Goal: Information Seeking & Learning: Check status

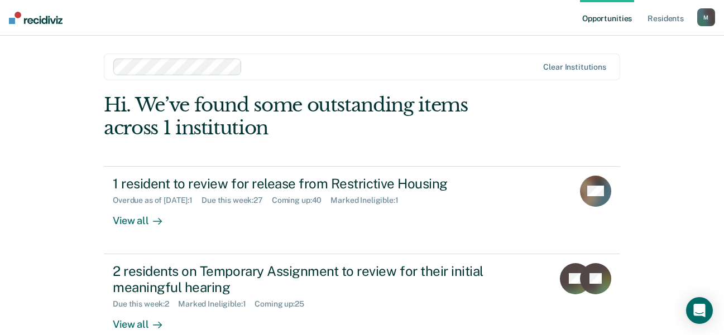
click at [678, 180] on div "Opportunities Resident s [PERSON_NAME][EMAIL_ADDRESS][PERSON_NAME][DOMAIN_NAME]…" at bounding box center [362, 167] width 724 height 335
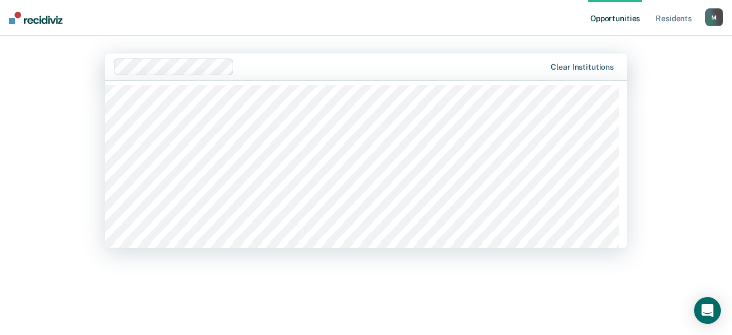
click at [575, 70] on div "Clear institutions" at bounding box center [582, 66] width 63 height 9
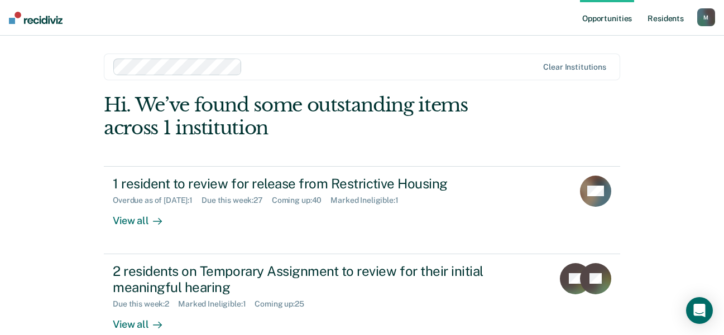
click at [662, 18] on link "Resident s" at bounding box center [665, 18] width 41 height 36
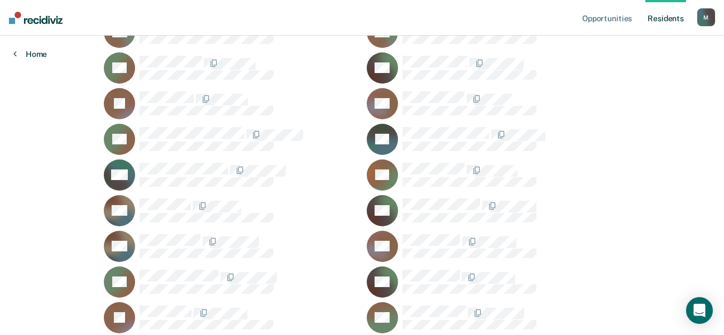
scroll to position [335, 0]
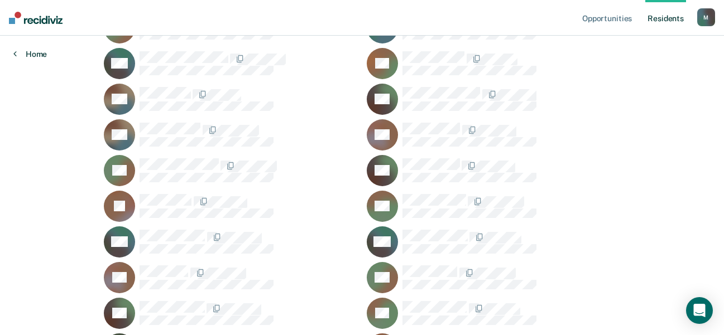
click at [36, 52] on link "Home" at bounding box center [29, 54] width 33 height 10
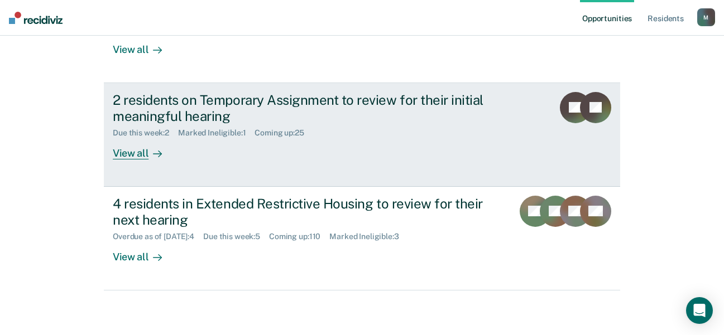
scroll to position [60, 0]
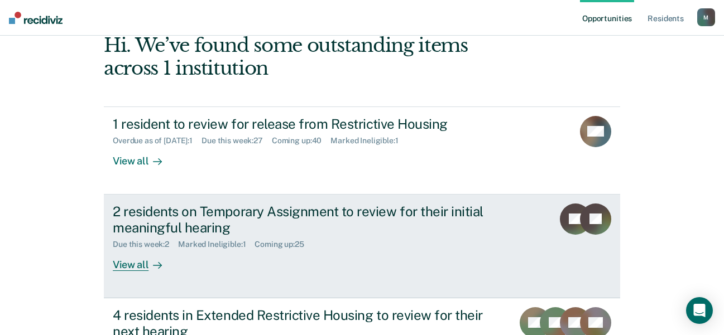
click at [137, 269] on div "View all" at bounding box center [144, 260] width 62 height 22
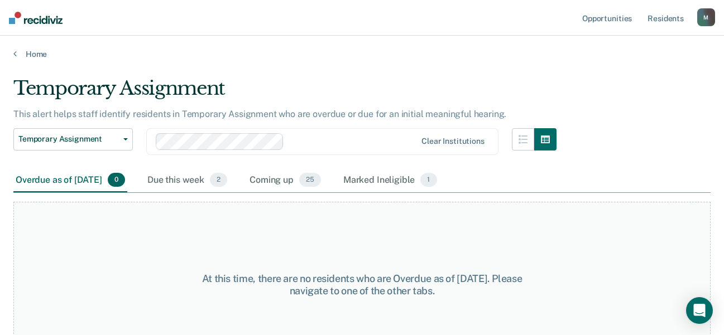
scroll to position [32, 0]
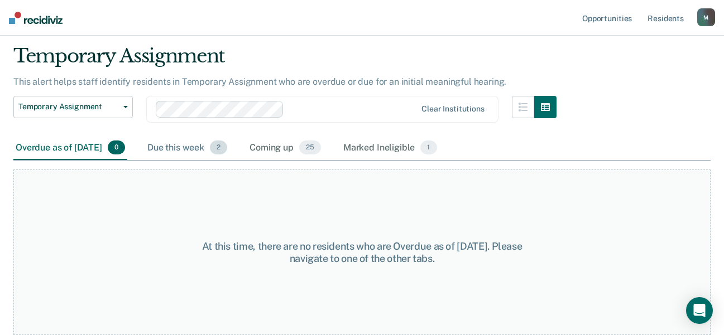
click at [218, 150] on div "Due this week 2" at bounding box center [187, 148] width 84 height 25
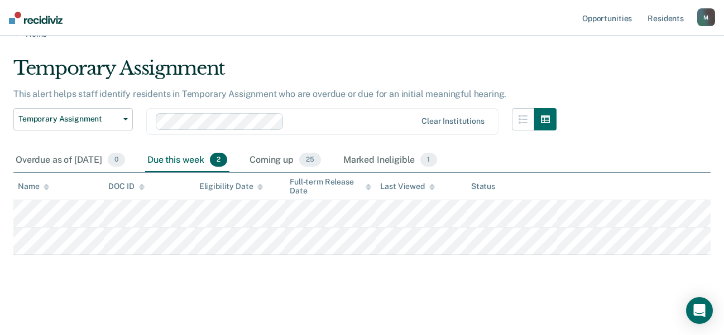
scroll to position [20, 0]
click at [306, 167] on div "Coming up 25" at bounding box center [285, 160] width 76 height 25
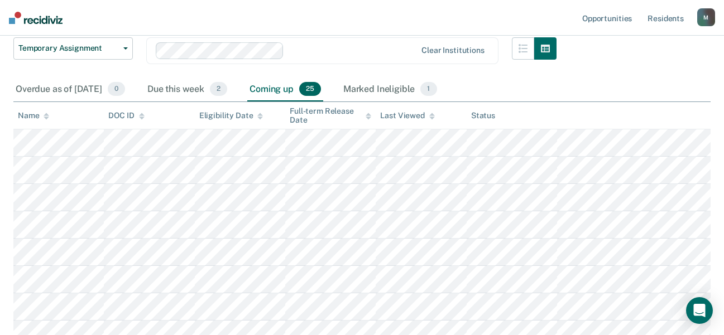
scroll to position [0, 0]
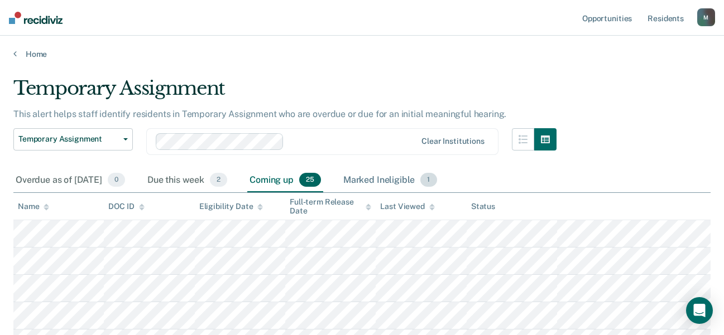
click at [406, 181] on div "Marked Ineligible 1" at bounding box center [390, 180] width 98 height 25
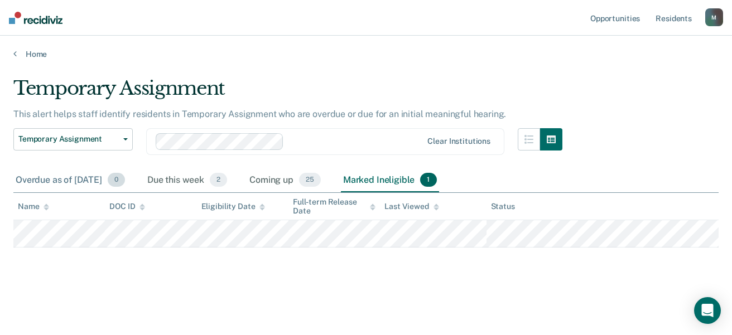
click at [100, 183] on div "Overdue as of [DATE] 0" at bounding box center [70, 180] width 114 height 25
